Goal: Complete application form

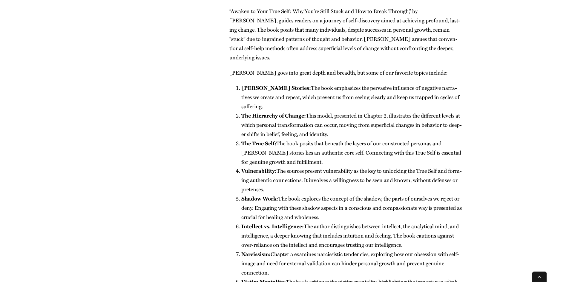
drag, startPoint x: 495, startPoint y: 49, endPoint x: 488, endPoint y: 121, distance: 72.9
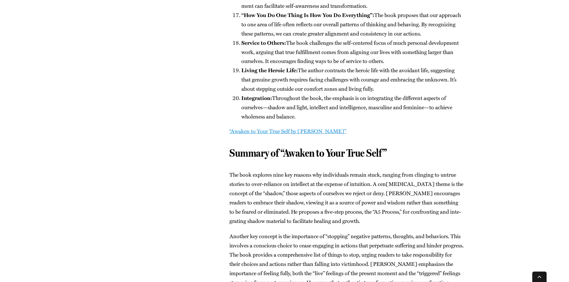
scroll to position [1248, 0]
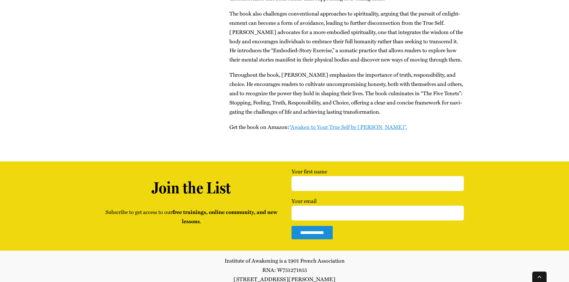
click at [310, 167] on label "Your first name" at bounding box center [377, 176] width 172 height 19
click at [310, 176] on input "Your first name" at bounding box center [377, 183] width 172 height 15
click at [321, 176] on input "Your first name" at bounding box center [377, 183] width 172 height 15
paste input "[EMAIL_ADDRESS][DOMAIN_NAME]"
click at [327, 176] on input "[EMAIL_ADDRESS][DOMAIN_NAME]" at bounding box center [377, 183] width 172 height 15
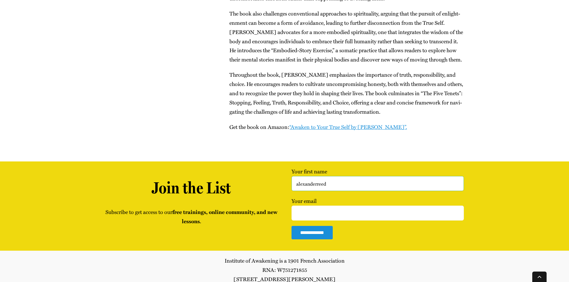
type input "alexanderreed"
click at [321, 206] on input "Your email" at bounding box center [377, 213] width 172 height 15
paste input "[EMAIL_ADDRESS][DOMAIN_NAME]"
type input "[EMAIL_ADDRESS][DOMAIN_NAME]"
click at [313, 211] on div "**********" at bounding box center [377, 202] width 172 height 83
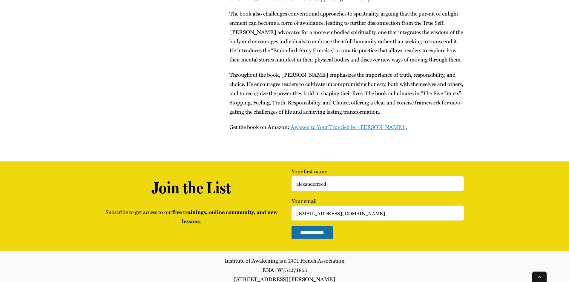
click at [316, 226] on input "**********" at bounding box center [311, 232] width 41 height 13
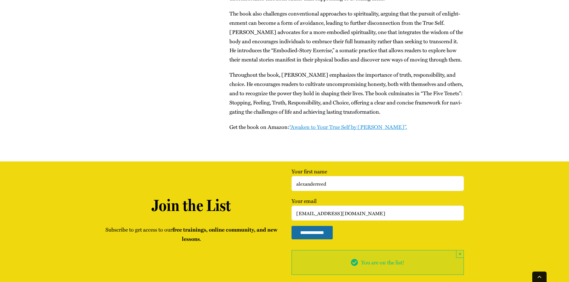
scroll to position [1258, 0]
